Goal: Task Accomplishment & Management: Manage account settings

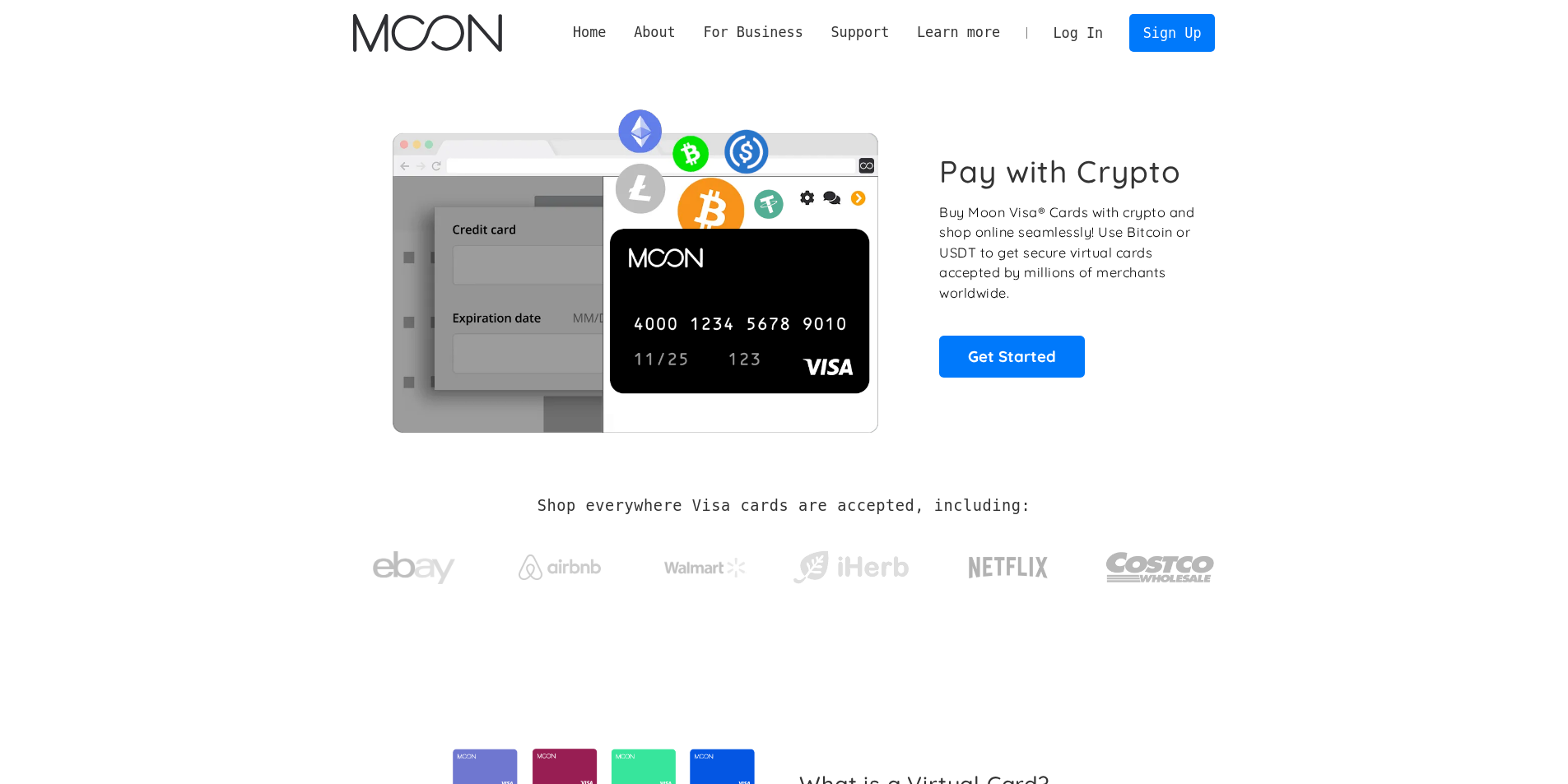
click at [1086, 38] on link "Log In" at bounding box center [1078, 33] width 78 height 36
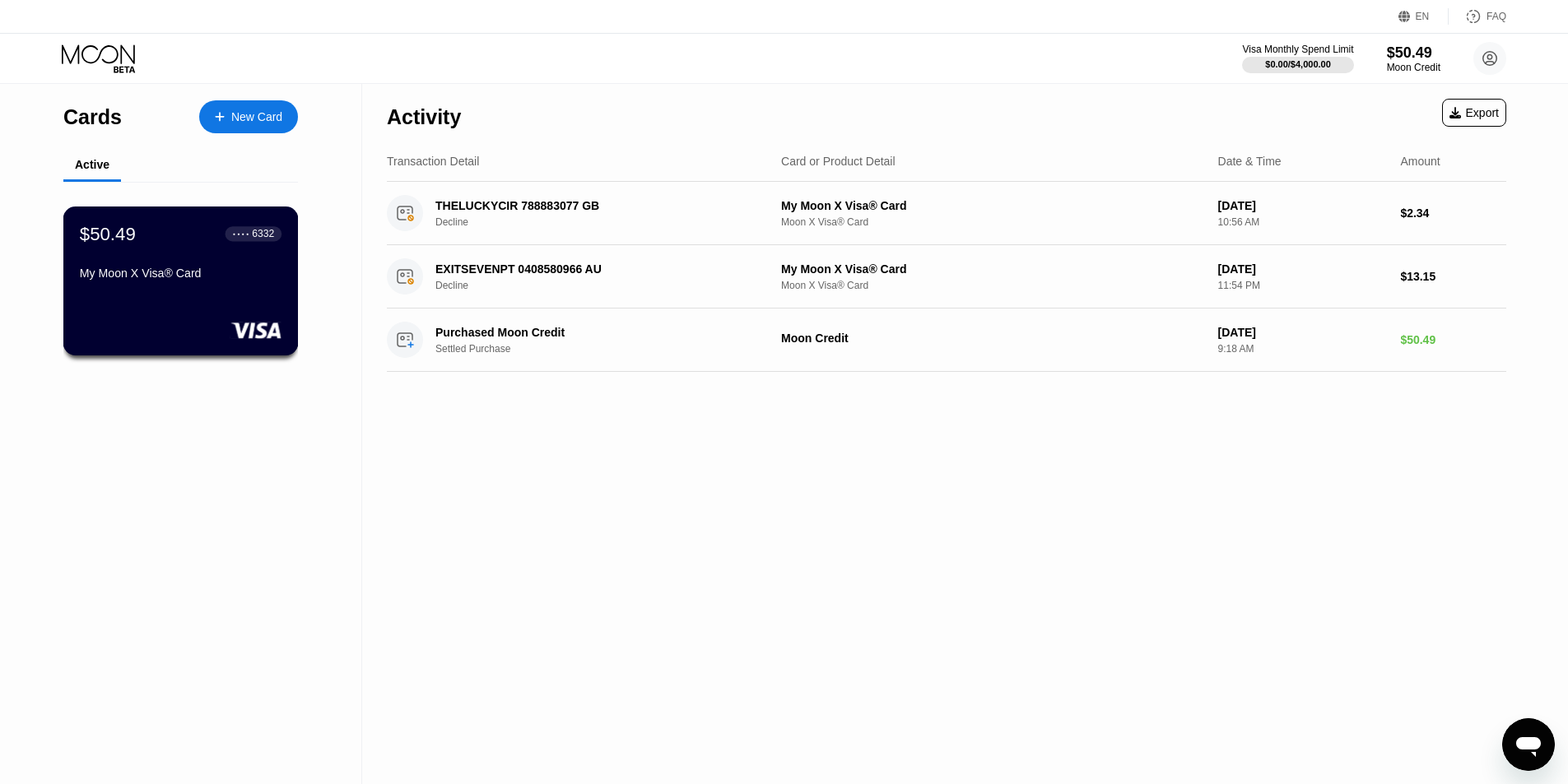
click at [147, 253] on div "$50.49 ● ● ● ● 6332 My Moon X Visa® Card" at bounding box center [181, 254] width 202 height 63
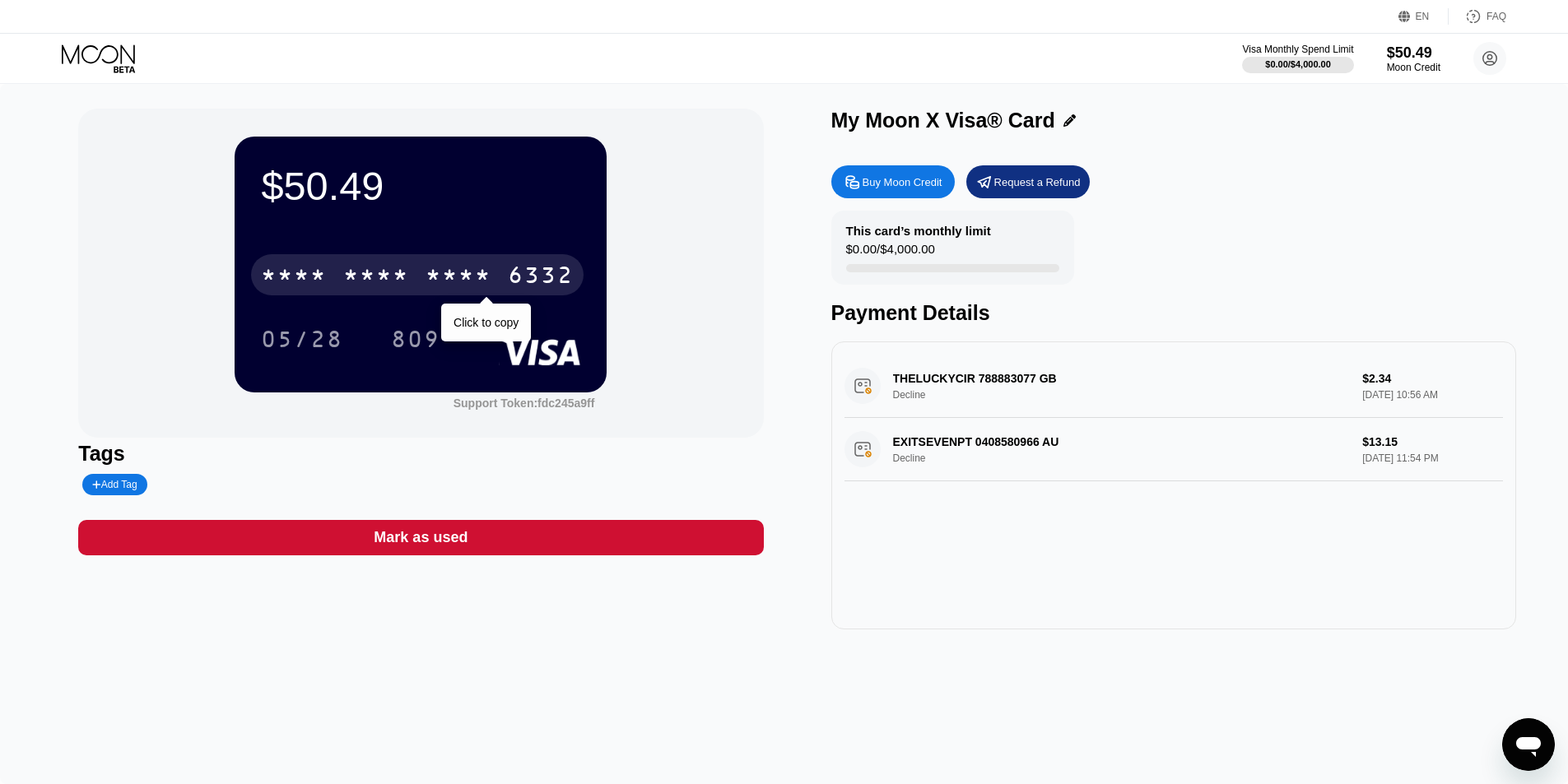
click at [439, 278] on div "* * * *" at bounding box center [458, 276] width 66 height 26
click at [432, 287] on div "2063" at bounding box center [458, 276] width 66 height 26
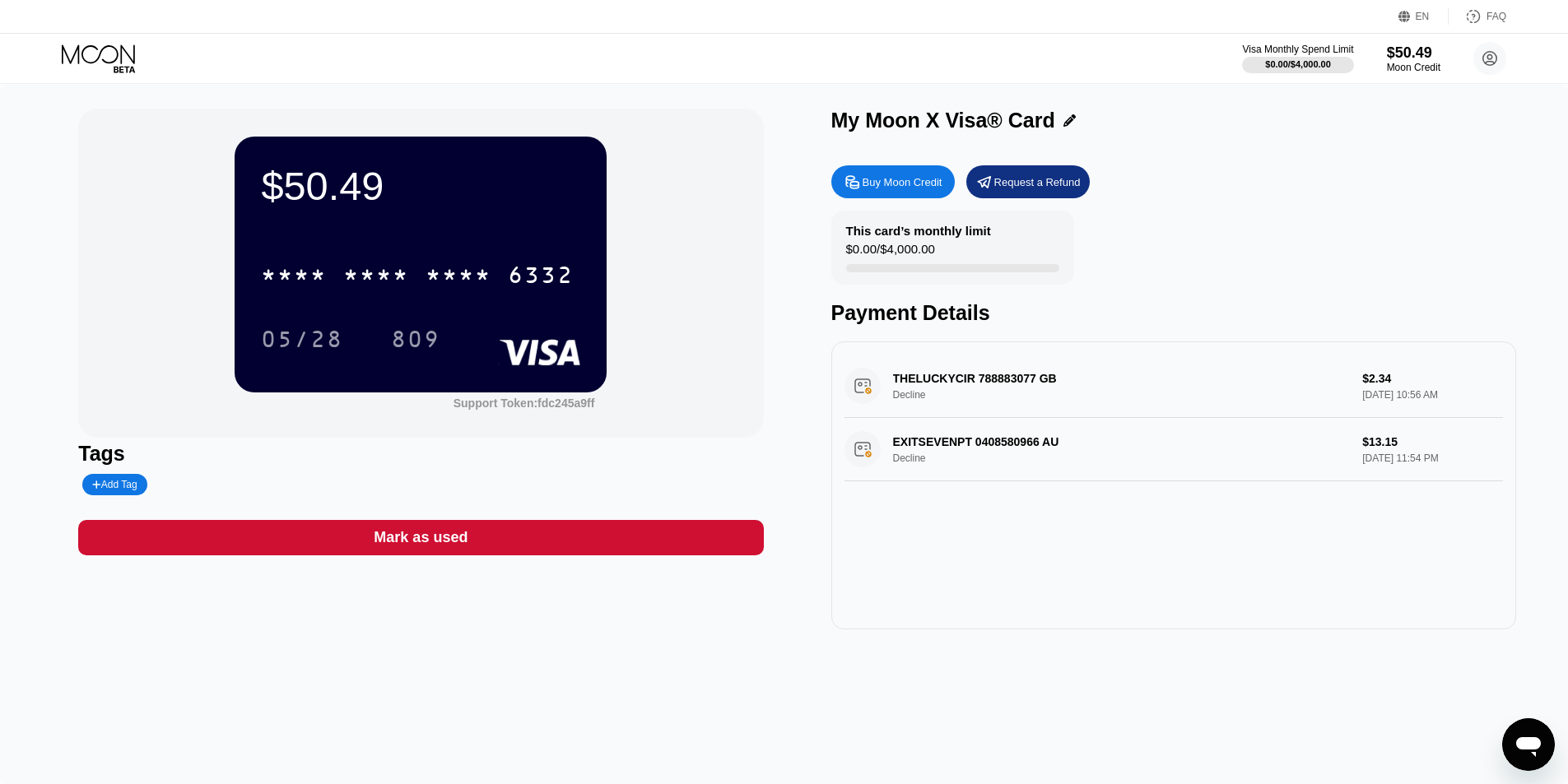
click at [1028, 392] on div "THELUCKYCIR 788883077 GB Decline $2.34 [DATE] 10:56 AM" at bounding box center [1173, 386] width 659 height 63
